Goal: Task Accomplishment & Management: Use online tool/utility

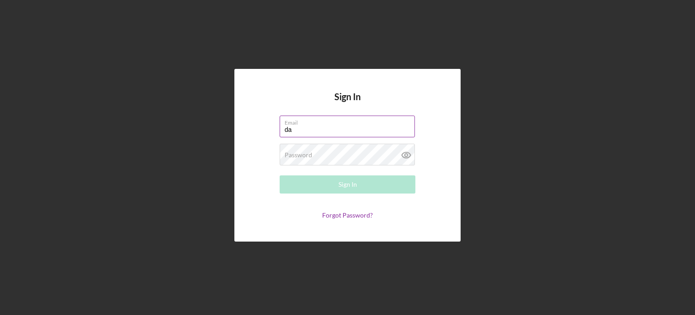
type input "[EMAIL_ADDRESS][DOMAIN_NAME]"
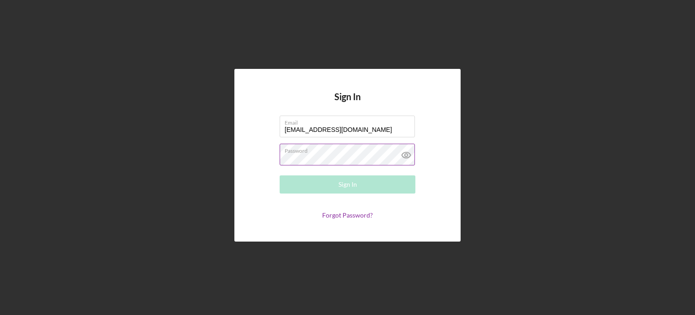
click at [344, 151] on div "Password Required" at bounding box center [348, 154] width 136 height 23
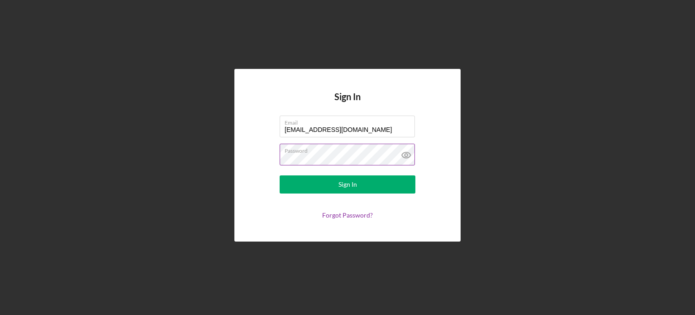
click at [280, 175] on button "Sign In" at bounding box center [348, 184] width 136 height 18
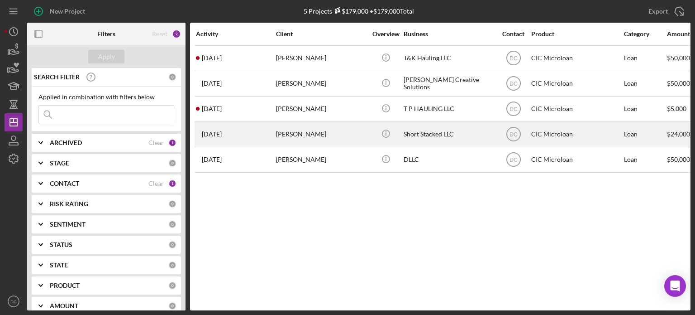
click at [303, 130] on div "[PERSON_NAME]" at bounding box center [321, 134] width 91 height 24
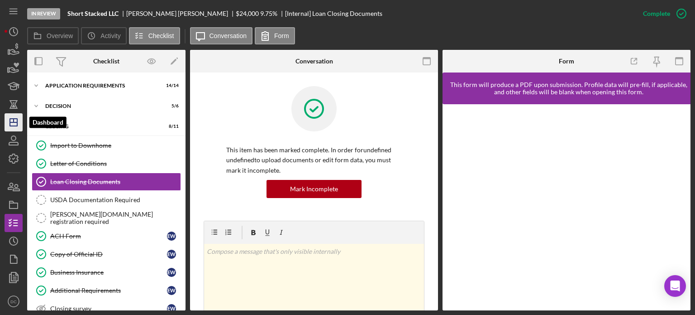
click at [15, 125] on icon "Icon/Dashboard" at bounding box center [13, 122] width 23 height 23
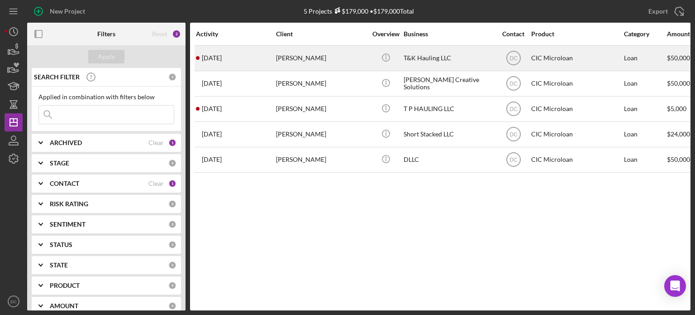
click at [323, 61] on div "[PERSON_NAME]" at bounding box center [321, 58] width 91 height 24
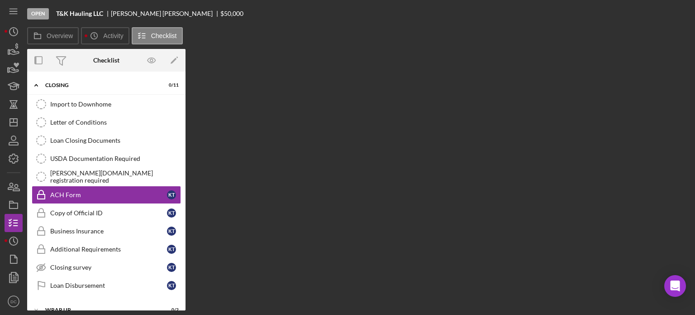
scroll to position [43, 0]
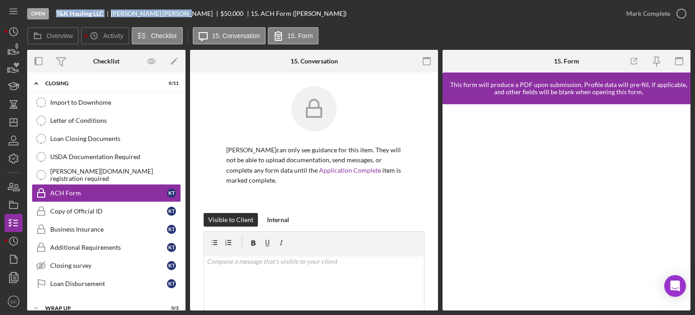
drag, startPoint x: 49, startPoint y: 17, endPoint x: 140, endPoint y: 24, distance: 90.8
click at [140, 24] on div "Open T&K Hauling LLC [PERSON_NAME] $50,000 $50,000 15. ACH Form ([PERSON_NAME])" at bounding box center [322, 13] width 590 height 27
copy div "T&K Hauling LLC [PERSON_NAME]"
click at [19, 29] on icon "Icon/History" at bounding box center [13, 31] width 23 height 23
